Goal: Transaction & Acquisition: Purchase product/service

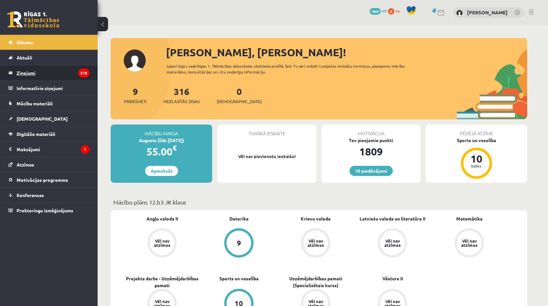
click at [52, 74] on legend "Ziņojumi 316" at bounding box center [53, 72] width 73 height 15
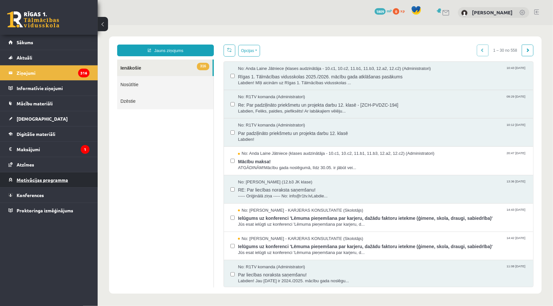
click at [44, 179] on span "Motivācijas programma" at bounding box center [42, 180] width 51 height 6
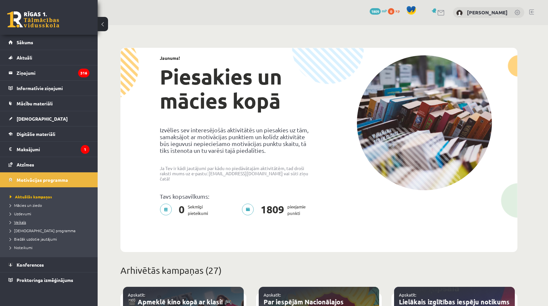
click at [23, 221] on span "Veikals" at bounding box center [18, 222] width 16 height 5
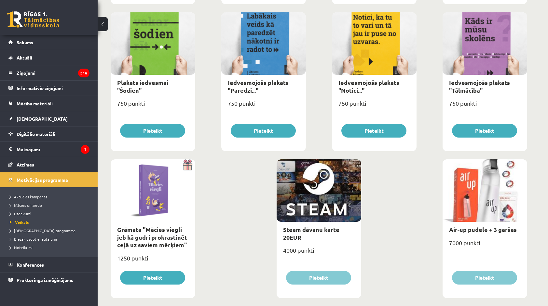
scroll to position [694, 0]
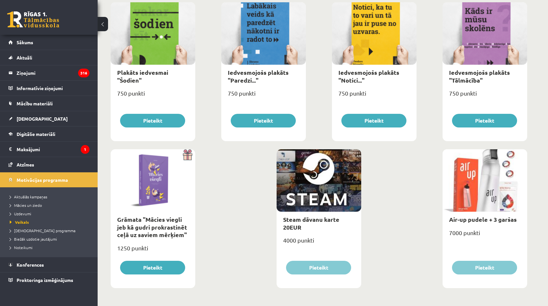
drag, startPoint x: 321, startPoint y: 172, endPoint x: 314, endPoint y: 173, distance: 7.2
click at [314, 173] on div at bounding box center [319, 180] width 85 height 63
click at [312, 173] on div at bounding box center [319, 180] width 85 height 63
drag, startPoint x: 499, startPoint y: 184, endPoint x: 497, endPoint y: 187, distance: 3.8
click at [497, 187] on div at bounding box center [485, 180] width 85 height 63
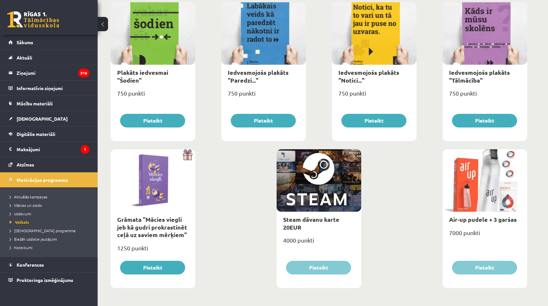
drag, startPoint x: 494, startPoint y: 189, endPoint x: 486, endPoint y: 196, distance: 10.5
drag, startPoint x: 486, startPoint y: 196, endPoint x: 467, endPoint y: 198, distance: 19.0
click at [467, 198] on div at bounding box center [485, 180] width 85 height 63
drag, startPoint x: 465, startPoint y: 204, endPoint x: 450, endPoint y: 216, distance: 19.5
click at [450, 216] on div "Air-up pudele + 3 garšas" at bounding box center [485, 219] width 85 height 15
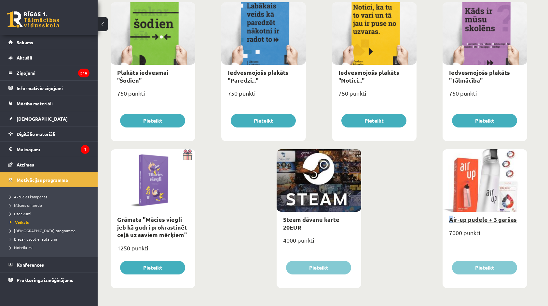
drag, startPoint x: 450, startPoint y: 216, endPoint x: 464, endPoint y: 220, distance: 14.8
click at [464, 220] on link "Air-up pudele + 3 garšas" at bounding box center [483, 219] width 68 height 7
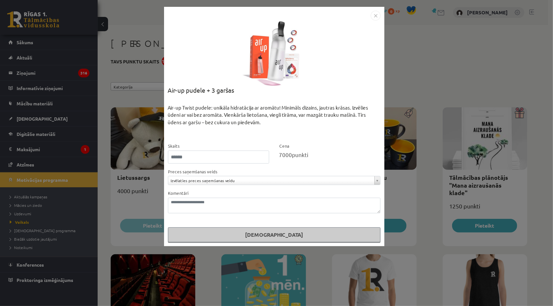
click at [391, 101] on div "**********" at bounding box center [276, 153] width 553 height 306
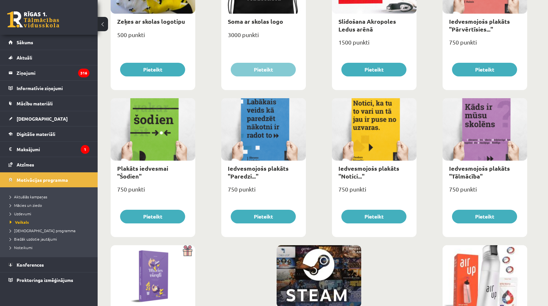
scroll to position [694, 0]
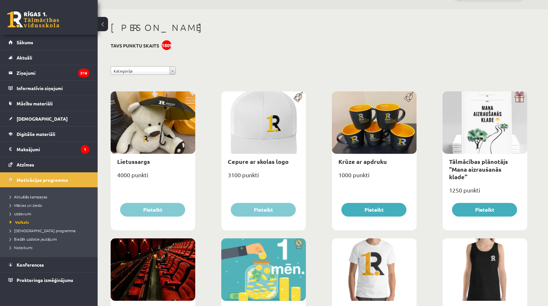
scroll to position [10, 0]
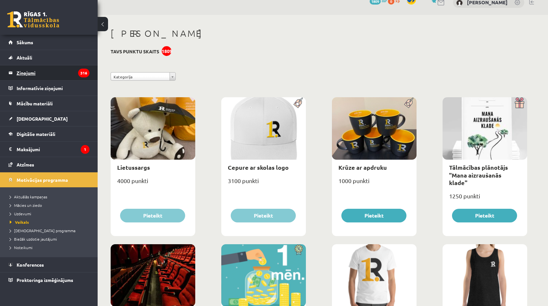
click at [38, 76] on legend "Ziņojumi 316" at bounding box center [53, 72] width 73 height 15
